Goal: Transaction & Acquisition: Book appointment/travel/reservation

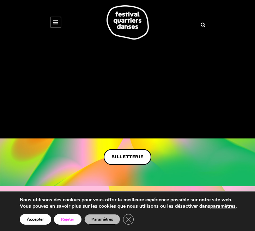
click at [68, 215] on button "Rejeter" at bounding box center [68, 219] width 28 height 11
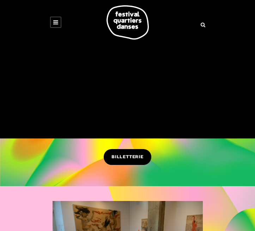
click at [121, 157] on span "BILLETTERIE" at bounding box center [128, 156] width 32 height 7
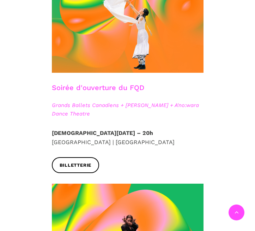
scroll to position [236, 0]
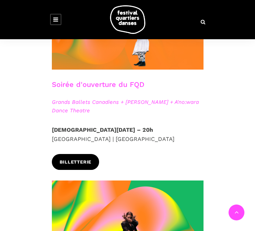
click at [84, 161] on span "Billetterie" at bounding box center [76, 162] width 32 height 7
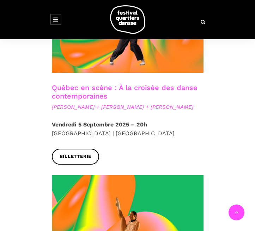
scroll to position [463, 0]
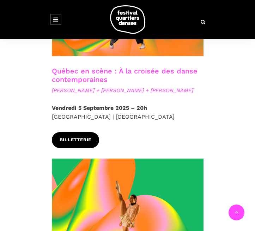
click at [79, 144] on span "Billetterie" at bounding box center [76, 139] width 32 height 7
